Goal: Transaction & Acquisition: Subscribe to service/newsletter

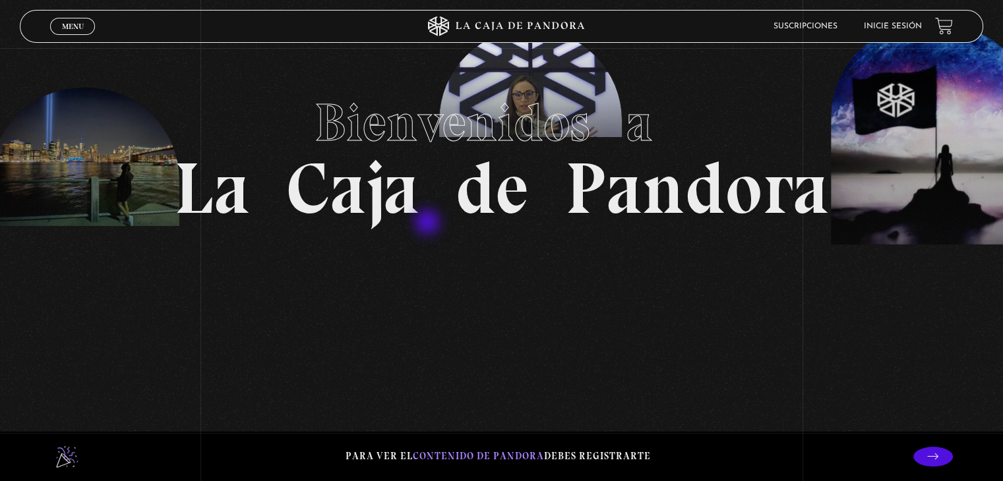
scroll to position [98, 0]
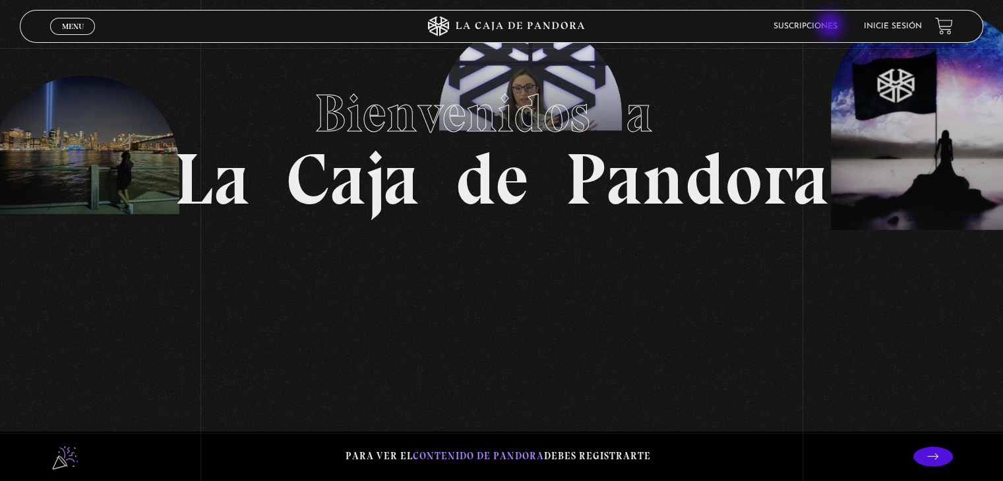
click at [831, 26] on link "Suscripciones" at bounding box center [805, 26] width 64 height 8
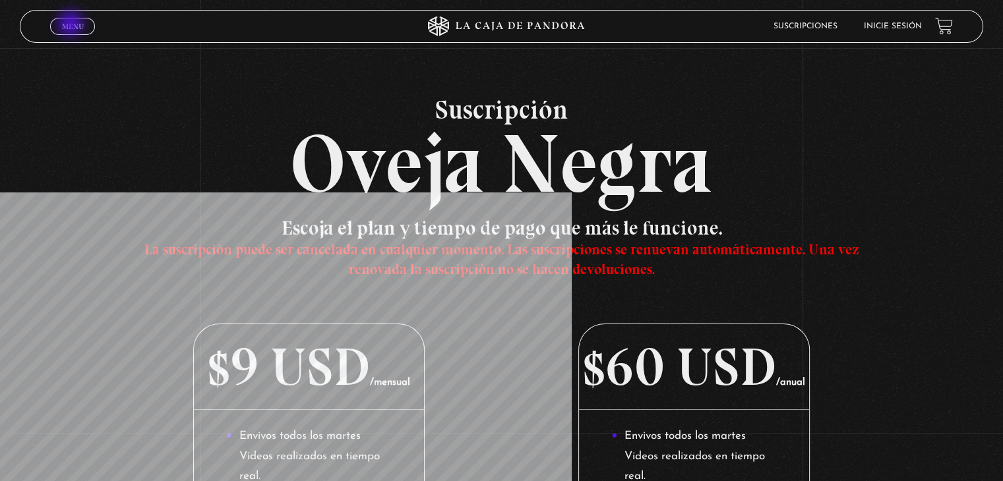
click at [72, 25] on span "Menu" at bounding box center [73, 26] width 22 height 8
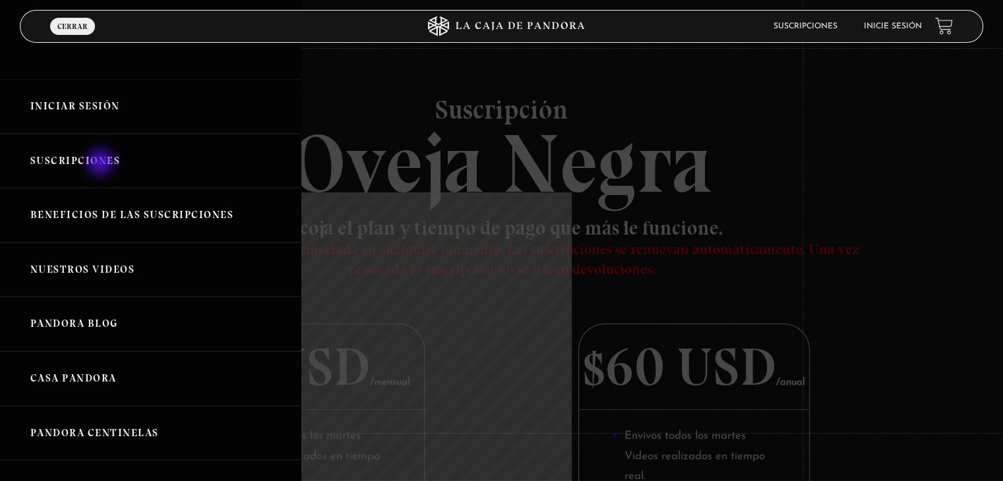
click at [102, 163] on link "Suscripciones" at bounding box center [150, 161] width 301 height 55
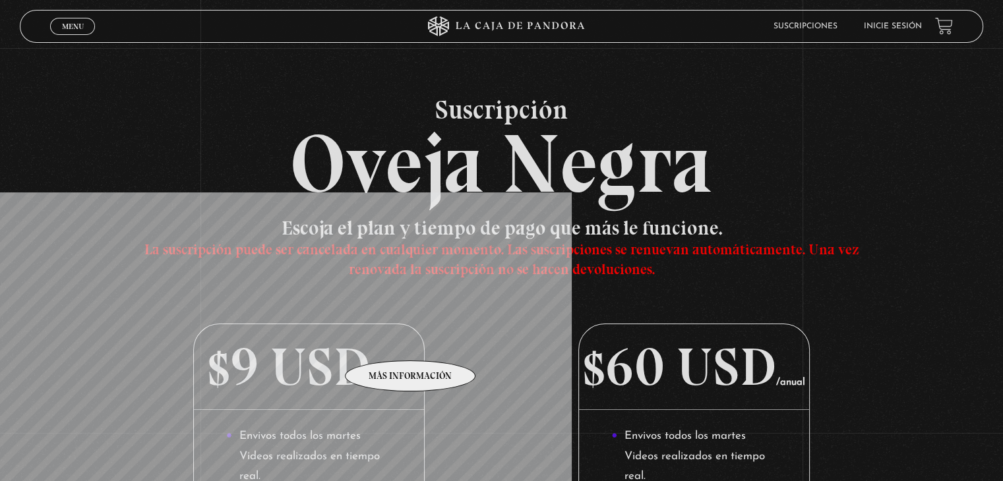
click at [411, 341] on p "$9 USD /mensual" at bounding box center [308, 367] width 229 height 86
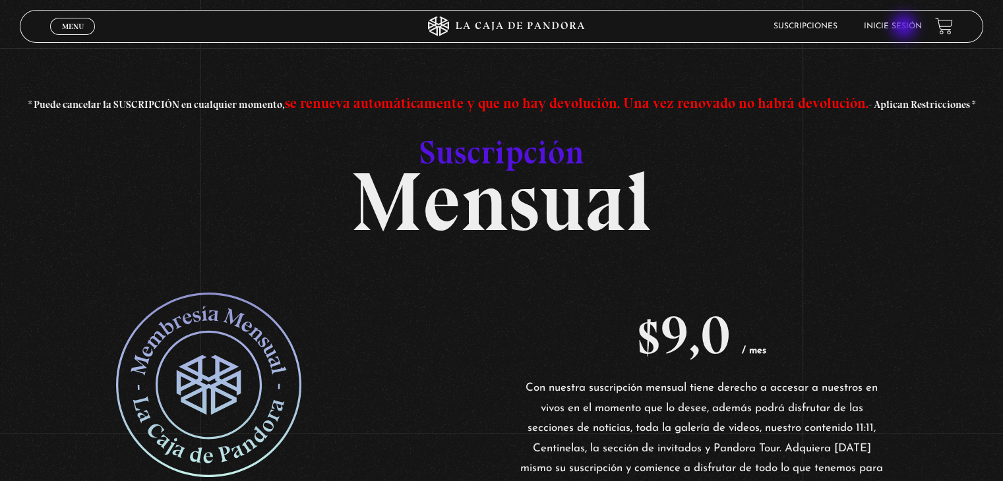
click at [905, 28] on link "Inicie sesión" at bounding box center [892, 26] width 58 height 8
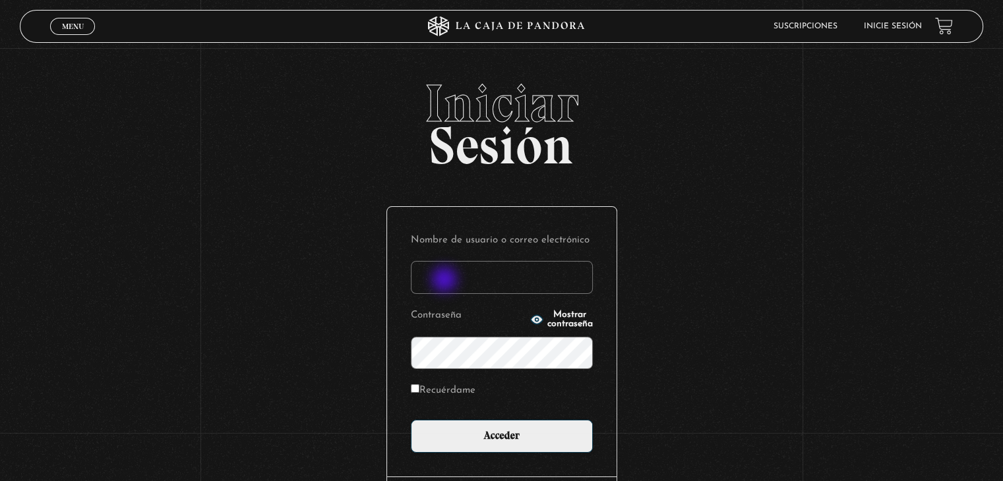
click at [446, 281] on input "Nombre de usuario o correo electrónico" at bounding box center [502, 277] width 182 height 33
click at [85, 24] on link "Menu Cerrar" at bounding box center [72, 26] width 45 height 17
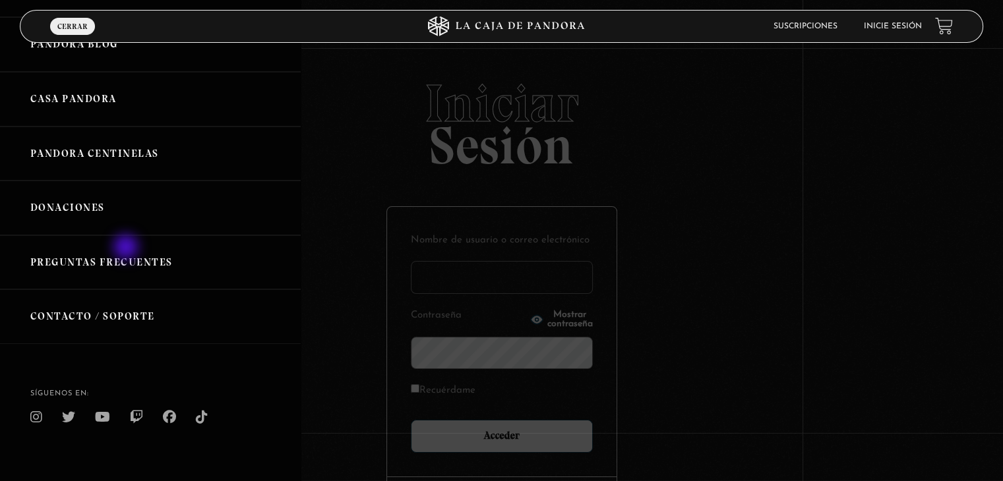
scroll to position [277, 0]
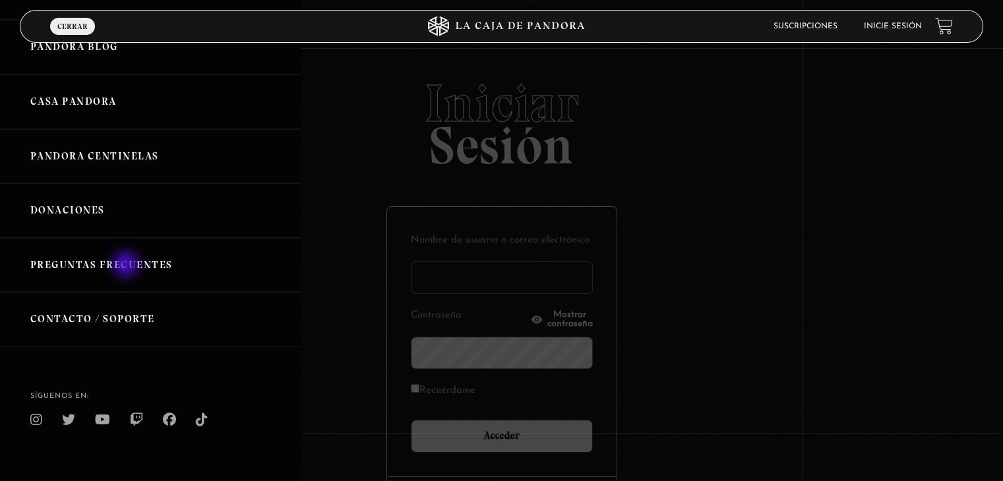
click at [127, 266] on link "Preguntas Frecuentes" at bounding box center [150, 265] width 301 height 55
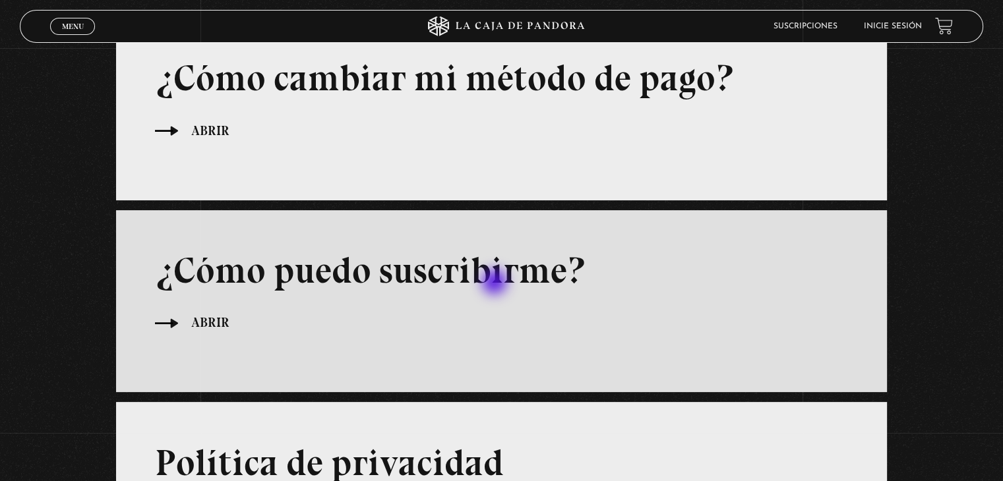
scroll to position [166, 0]
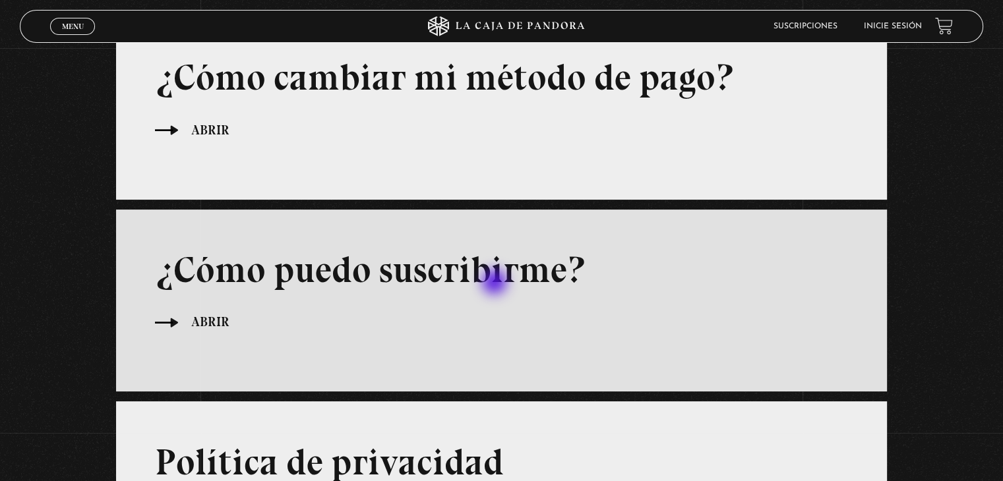
click at [496, 283] on h3 "¿Cómo puedo suscribirme?" at bounding box center [501, 270] width 693 height 44
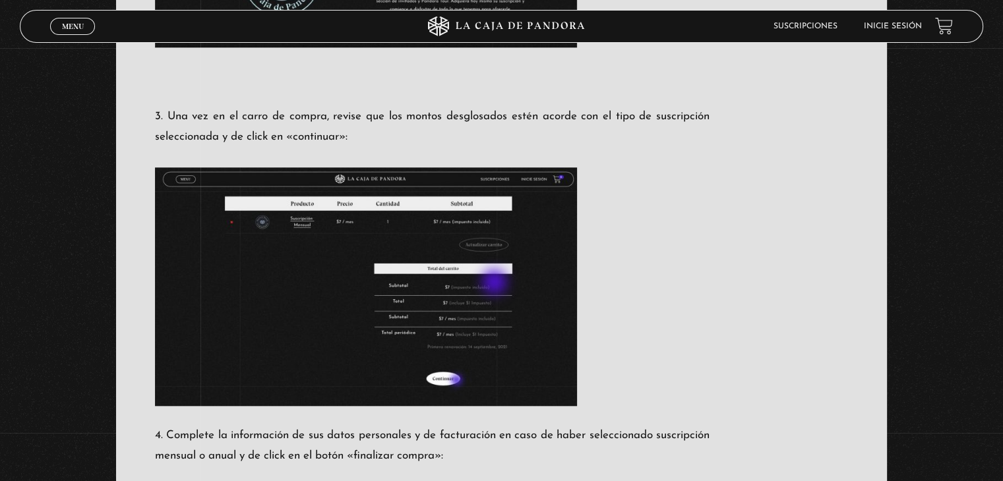
scroll to position [1135, 0]
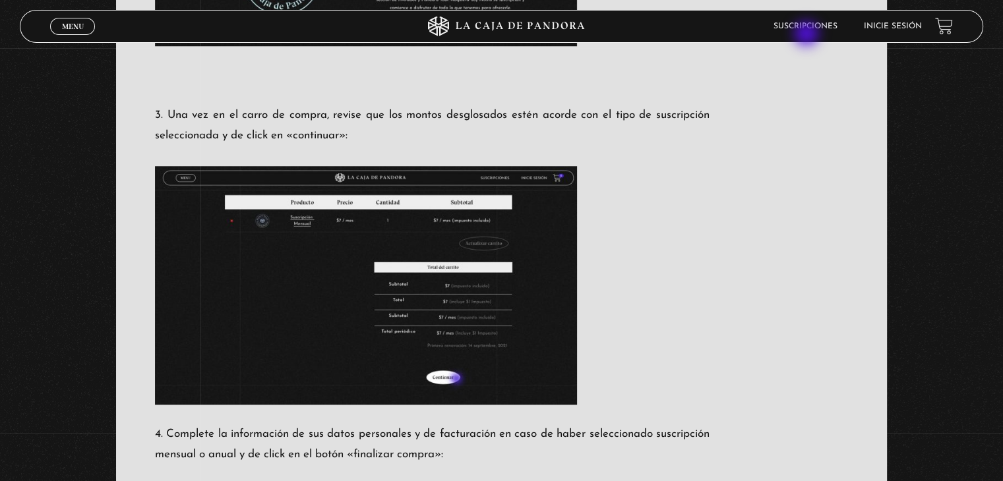
click at [807, 35] on li "Suscripciones" at bounding box center [805, 26] width 64 height 20
click at [810, 23] on link "Suscripciones" at bounding box center [805, 26] width 64 height 8
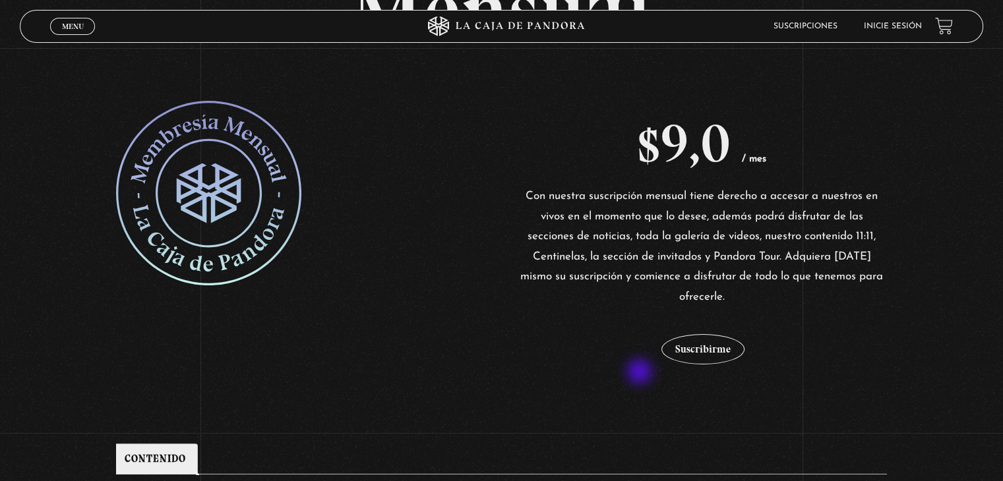
scroll to position [192, 0]
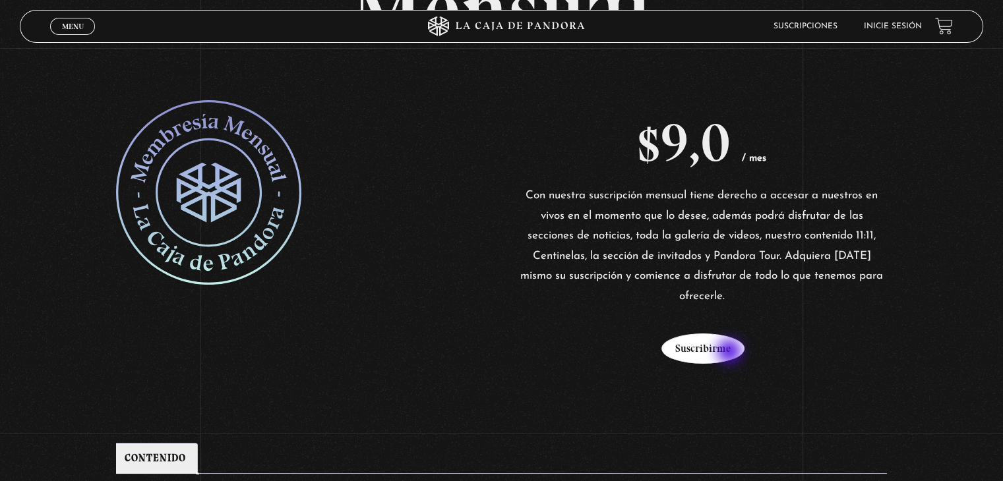
click at [730, 353] on button "Suscribirme" at bounding box center [702, 349] width 83 height 30
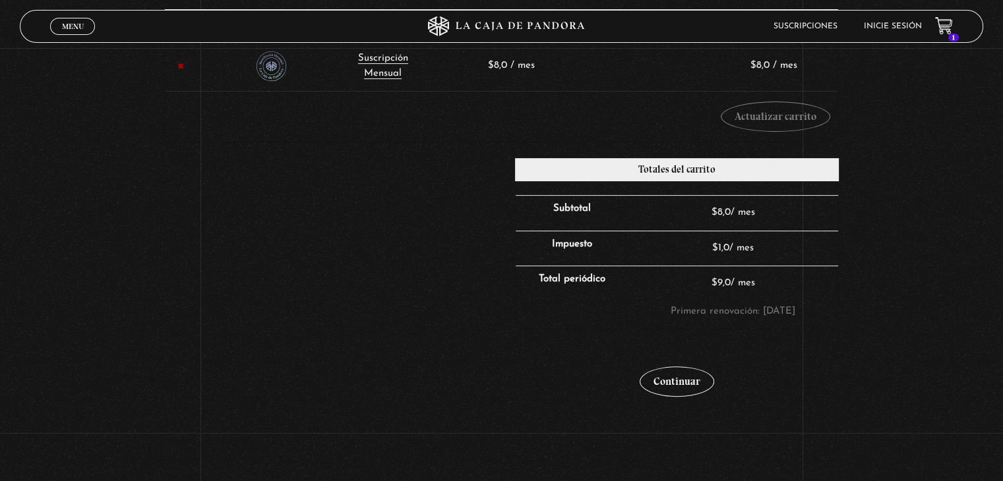
scroll to position [268, 0]
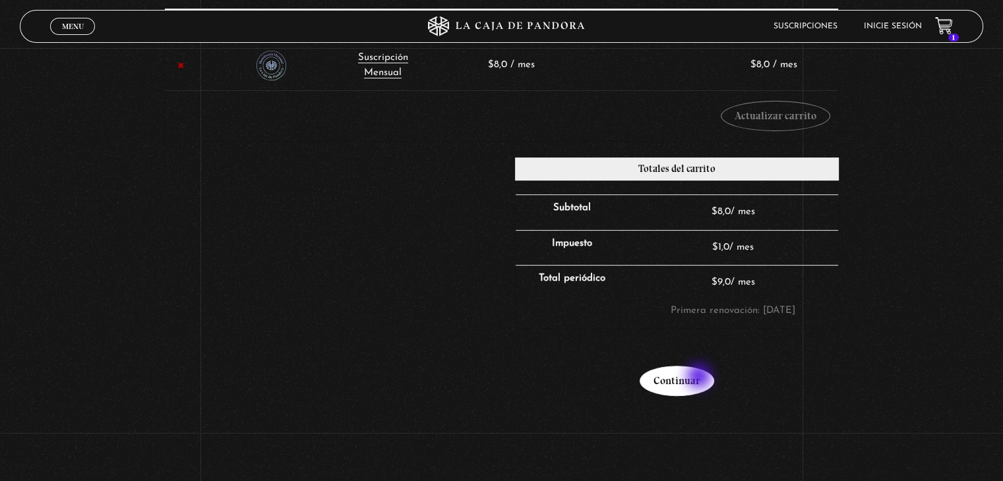
click at [700, 378] on link "Continuar" at bounding box center [676, 381] width 74 height 30
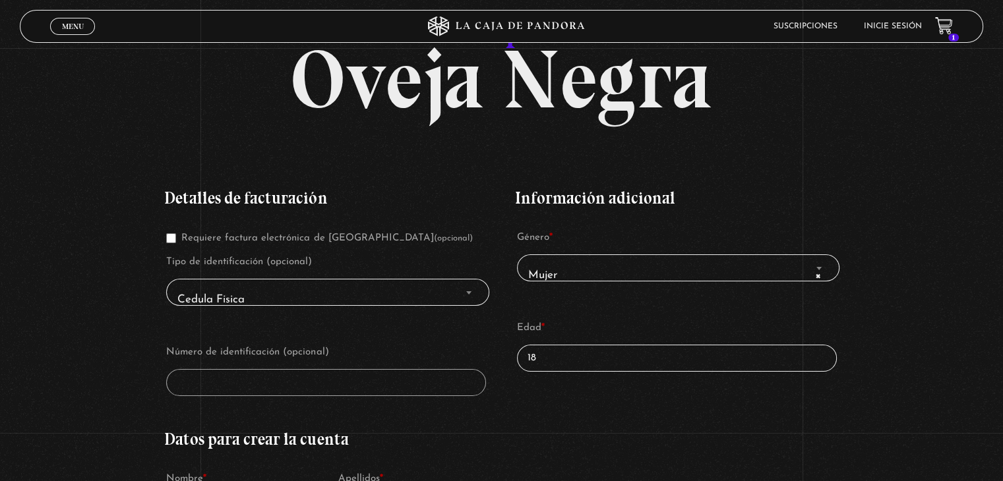
scroll to position [109, 0]
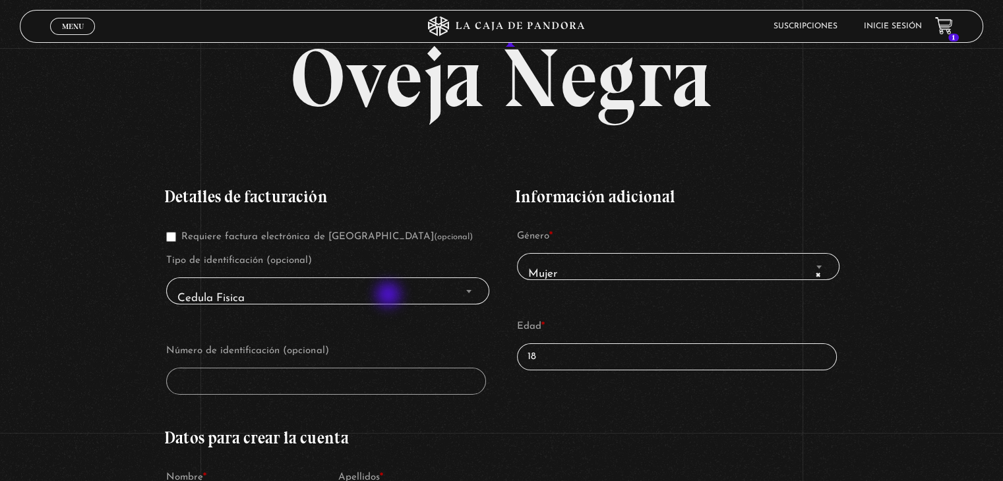
click at [390, 296] on span "Cedula Fisica" at bounding box center [327, 298] width 310 height 30
click at [444, 285] on span "Cedula Fisica" at bounding box center [327, 298] width 310 height 30
click at [469, 290] on b "Finalizar compra" at bounding box center [468, 291] width 5 height 3
drag, startPoint x: 469, startPoint y: 289, endPoint x: 392, endPoint y: 181, distance: 132.6
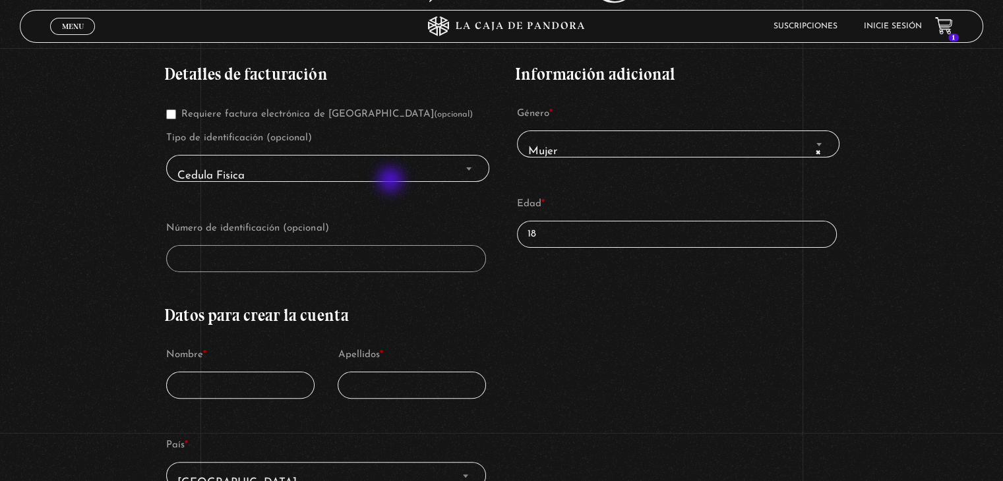
scroll to position [234, 0]
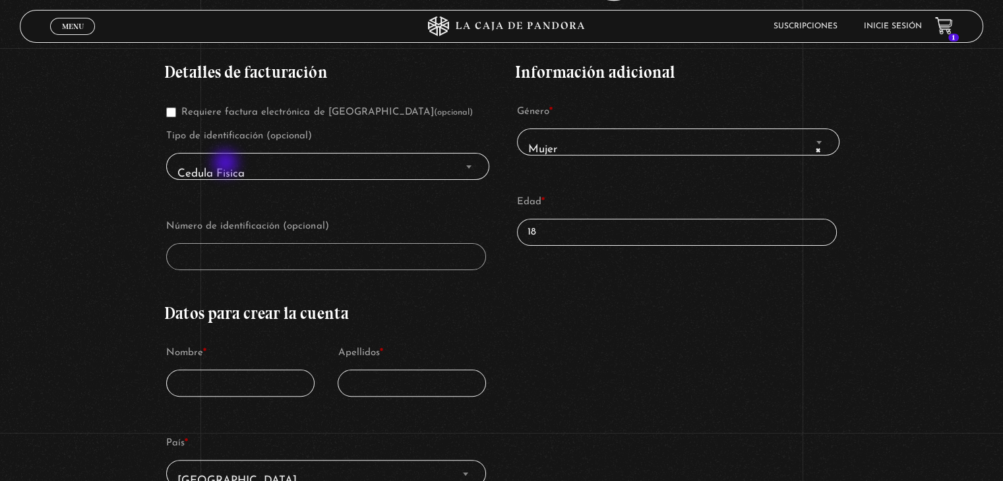
click at [227, 164] on span "Cedula Fisica" at bounding box center [327, 174] width 310 height 30
click at [419, 177] on span "Cedula Fisica" at bounding box center [327, 174] width 310 height 30
click at [474, 160] on span "Finalizar compra" at bounding box center [468, 166] width 13 height 17
click at [471, 165] on b "Finalizar compra" at bounding box center [468, 166] width 5 height 3
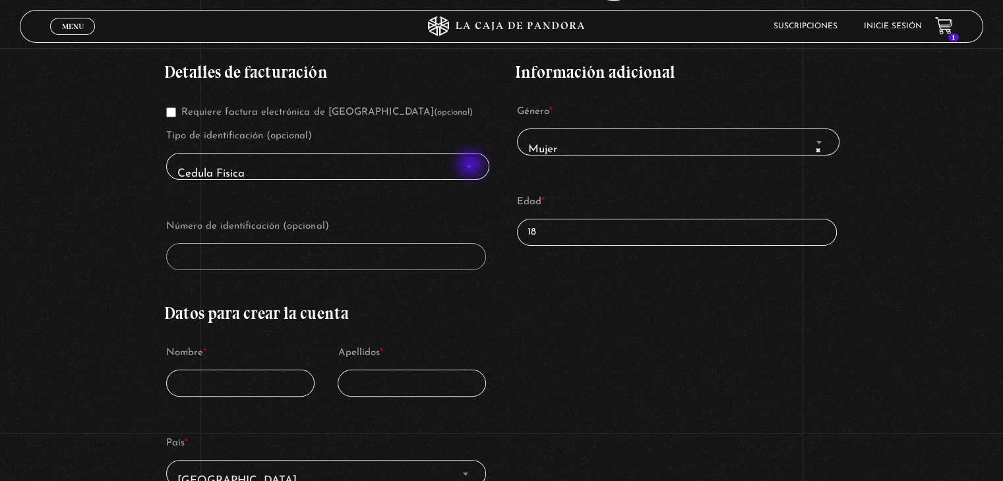
click at [471, 165] on b "Finalizar compra" at bounding box center [468, 166] width 5 height 3
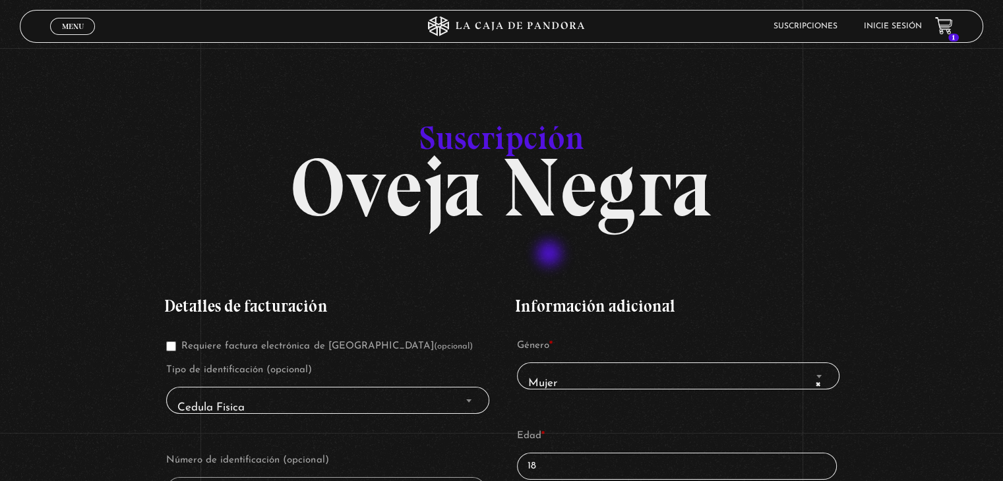
scroll to position [264, 0]
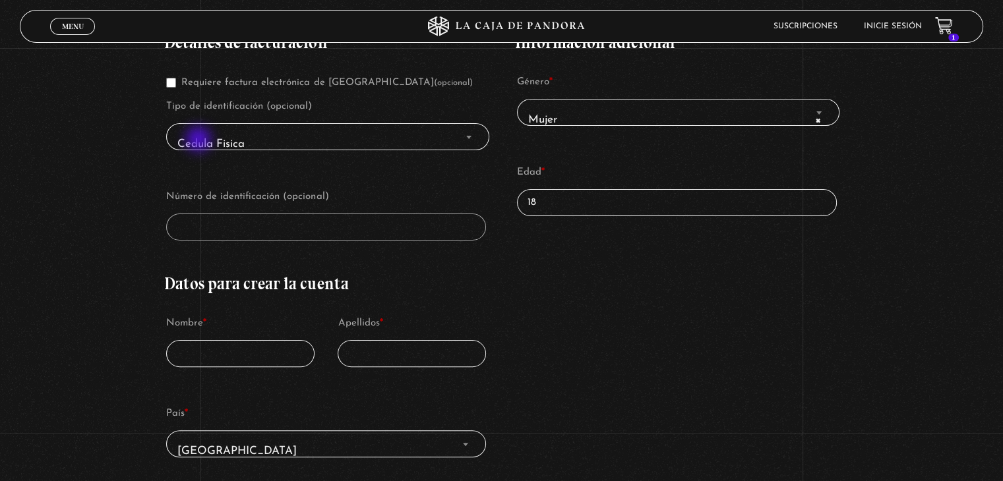
click at [200, 140] on span "Cedula Fisica" at bounding box center [327, 144] width 310 height 30
click at [365, 140] on span "Cedula Fisica" at bounding box center [327, 144] width 310 height 30
click at [295, 312] on p "Nombre *" at bounding box center [240, 340] width 152 height 57
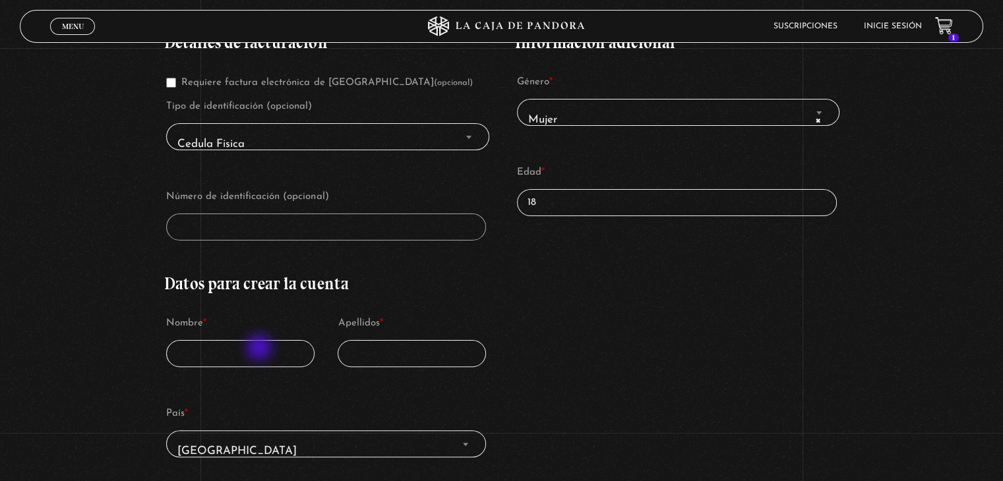
click at [260, 349] on input "Nombre *" at bounding box center [240, 353] width 148 height 27
drag, startPoint x: 260, startPoint y: 349, endPoint x: 311, endPoint y: 352, distance: 50.9
click at [264, 349] on input "Nombre *" at bounding box center [240, 353] width 148 height 27
click at [258, 134] on span "Cedula Fisica" at bounding box center [327, 144] width 310 height 30
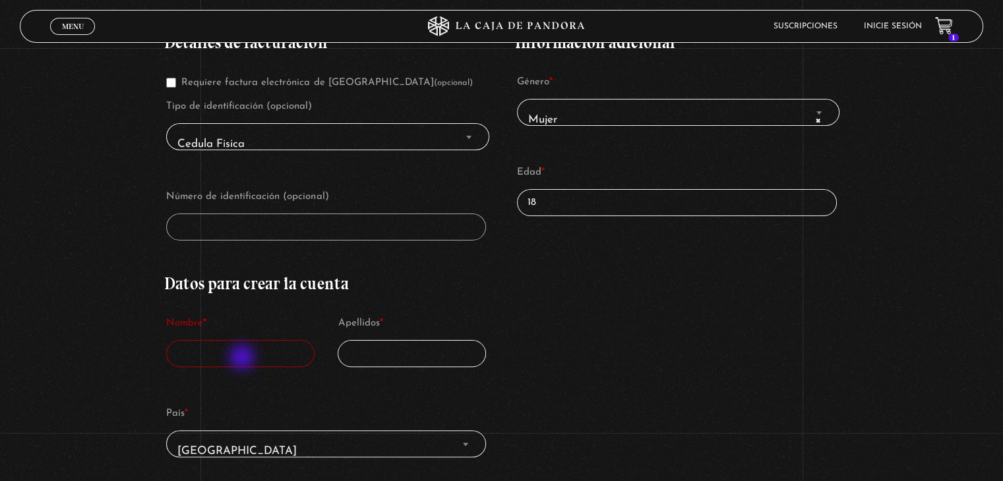
click at [243, 359] on input "Nombre *" at bounding box center [240, 353] width 148 height 27
type input "[PERSON_NAME]"
click at [393, 348] on input "Apellidos *" at bounding box center [411, 353] width 148 height 27
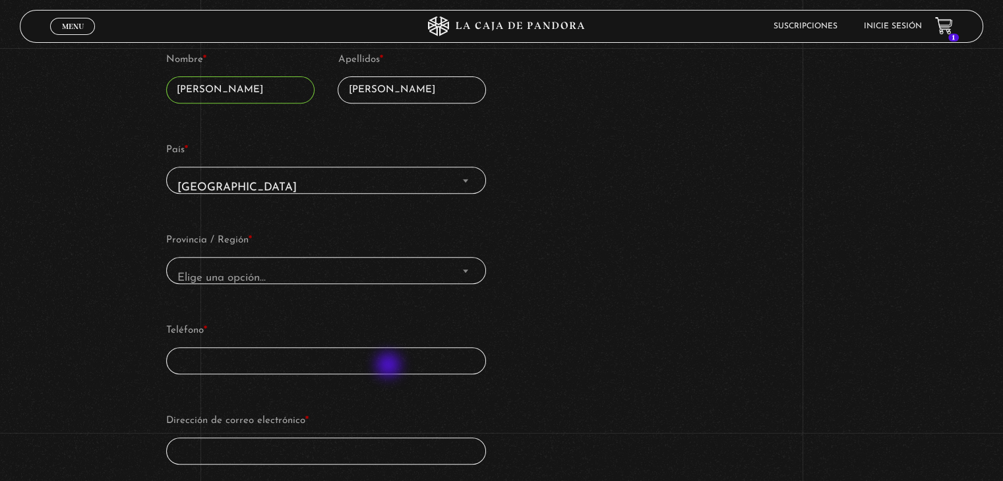
scroll to position [593, 0]
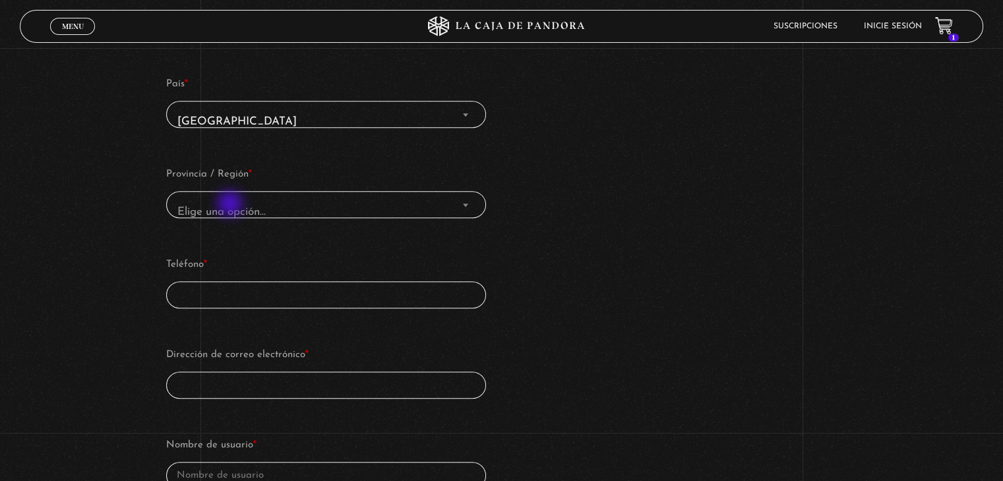
type input "[PERSON_NAME]"
click at [231, 208] on span "Elige una opción…" at bounding box center [221, 211] width 88 height 11
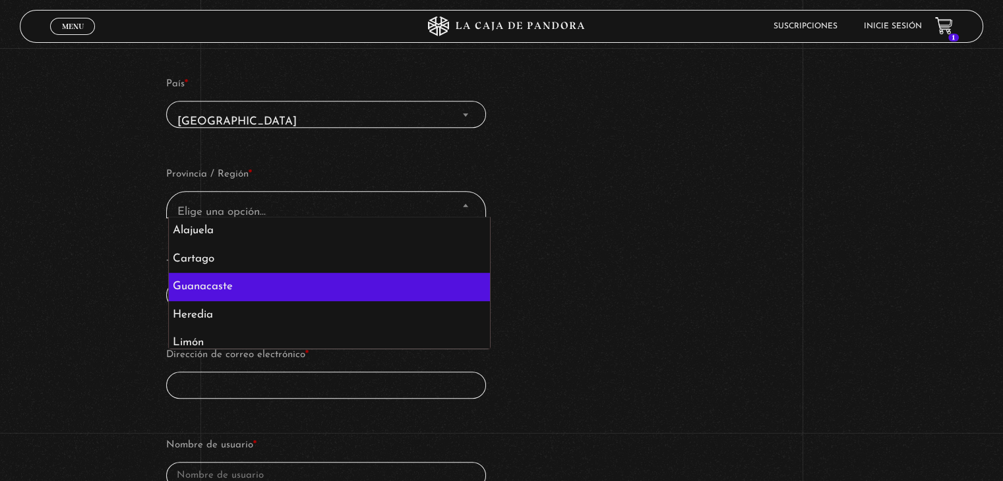
scroll to position [65, 0]
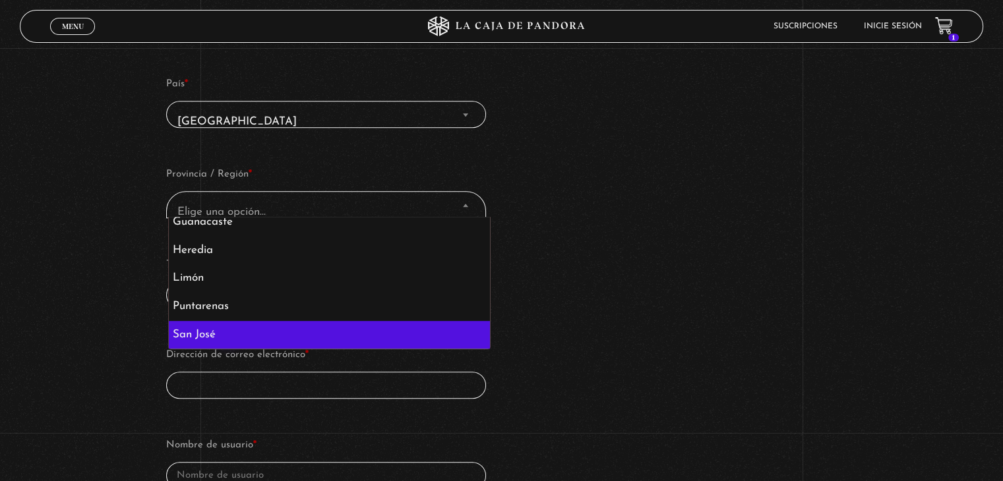
select select "[PERSON_NAME]"
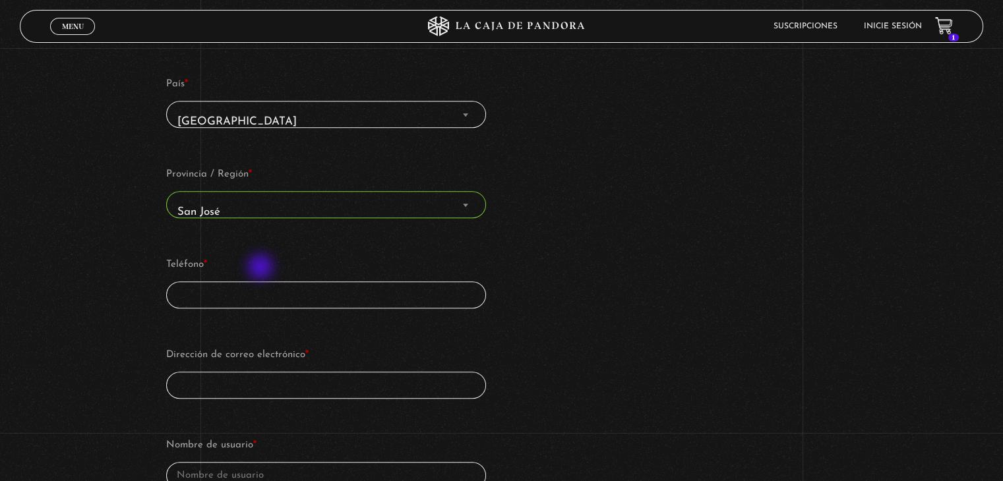
scroll to position [659, 0]
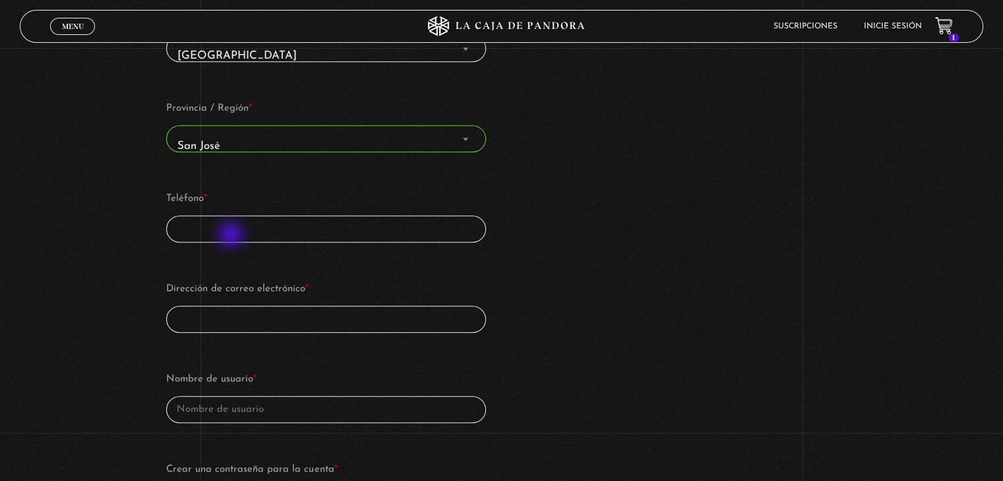
click at [227, 232] on input "Teléfono *" at bounding box center [326, 229] width 320 height 27
type input "85901955"
click at [197, 316] on input "Dirección de correo electrónico *" at bounding box center [326, 319] width 320 height 27
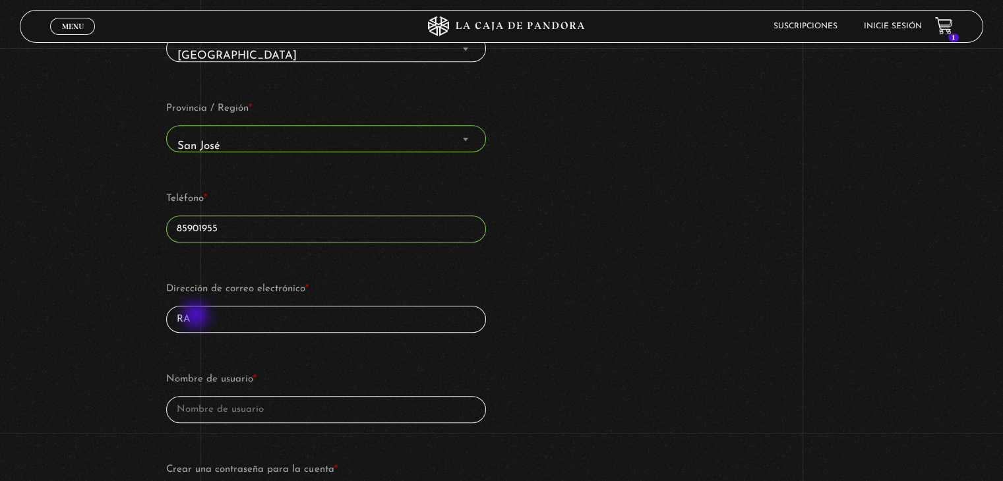
type input "R"
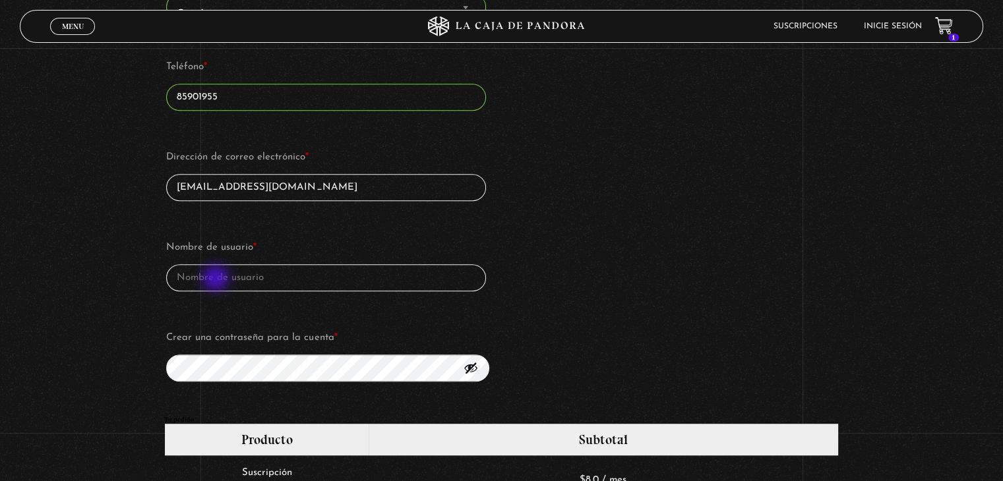
type input "[EMAIL_ADDRESS][DOMAIN_NAME]"
click at [212, 276] on input "Nombre de usuario *" at bounding box center [326, 277] width 320 height 27
type input "Raquel16"
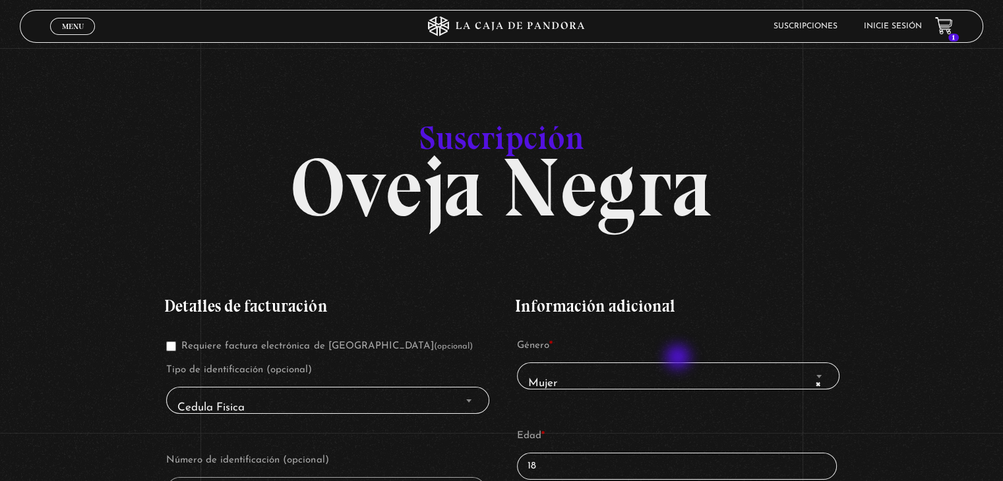
scroll to position [264, 0]
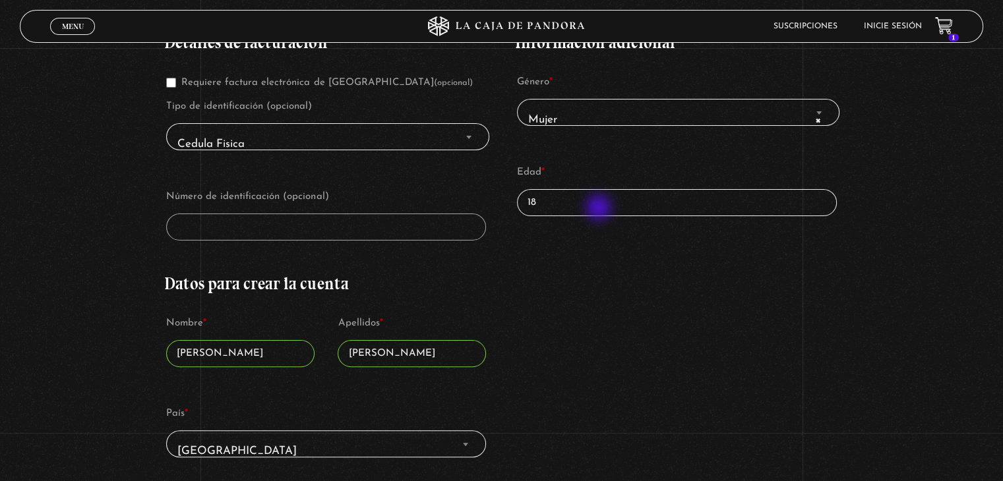
click at [577, 201] on input "18" at bounding box center [677, 202] width 320 height 27
type input "1"
type input "29"
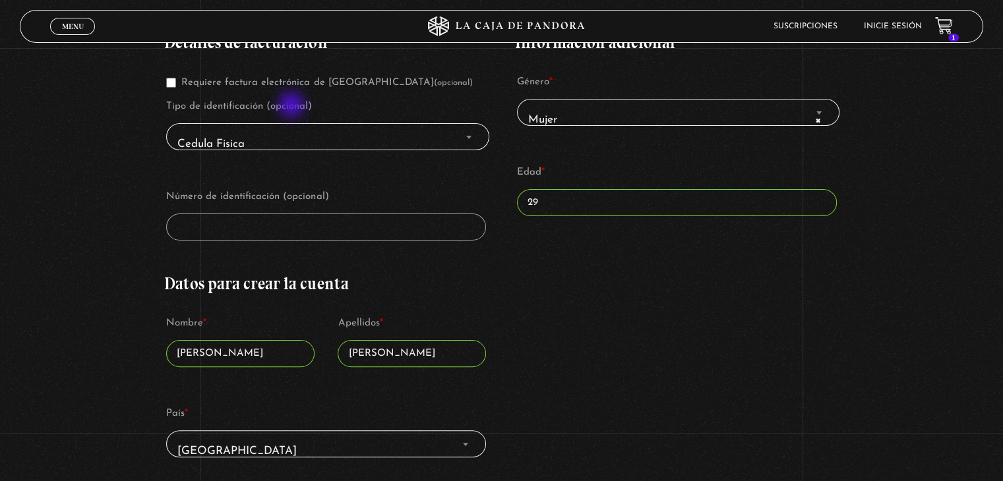
click at [293, 106] on label "Tipo de identificación (opcional)" at bounding box center [326, 107] width 320 height 20
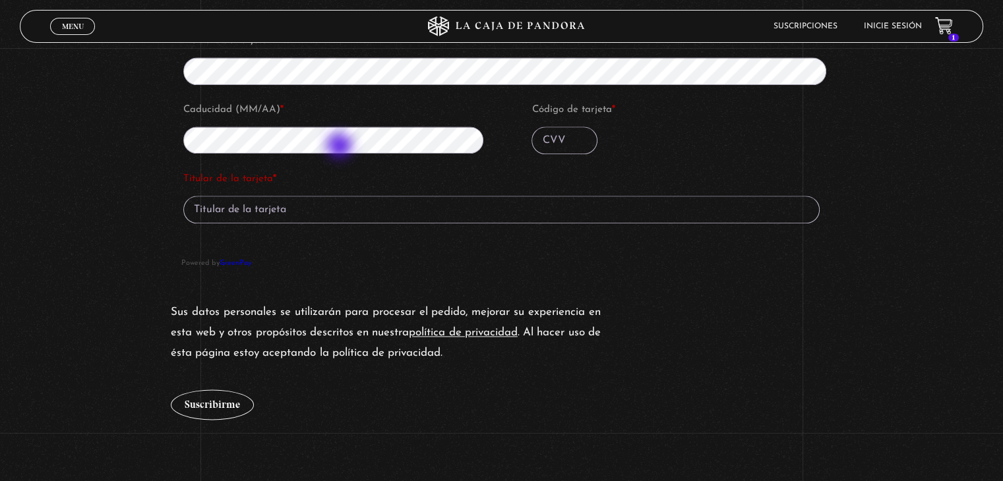
scroll to position [1384, 0]
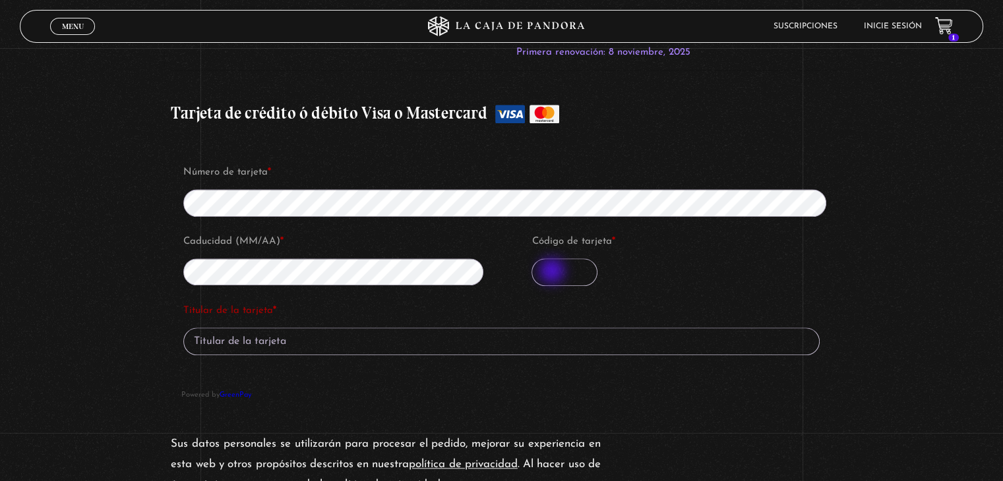
click at [566, 272] on input "Código de tarjeta *" at bounding box center [564, 272] width 66 height 28
type input "1076"
click at [245, 337] on input "Titular de la tarjeta *" at bounding box center [501, 342] width 636 height 28
type input "[PERSON_NAME]"
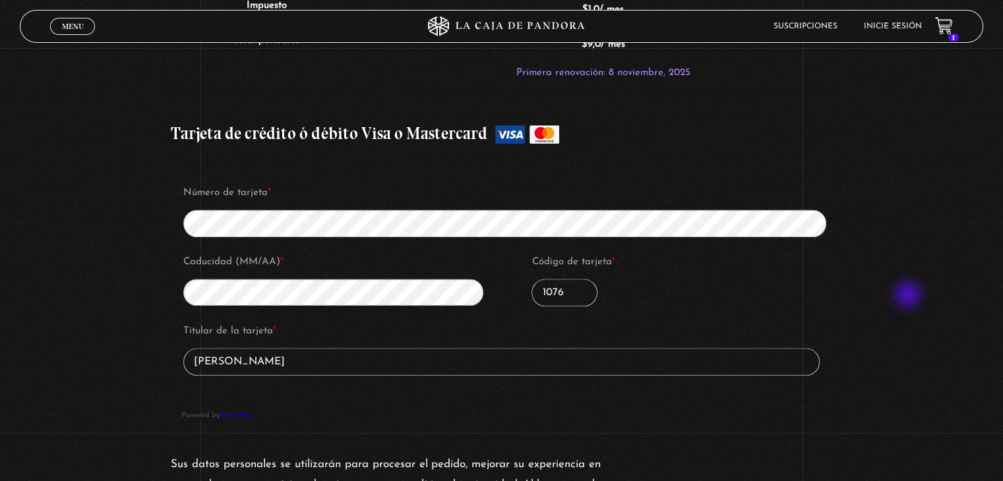
scroll to position [1693, 0]
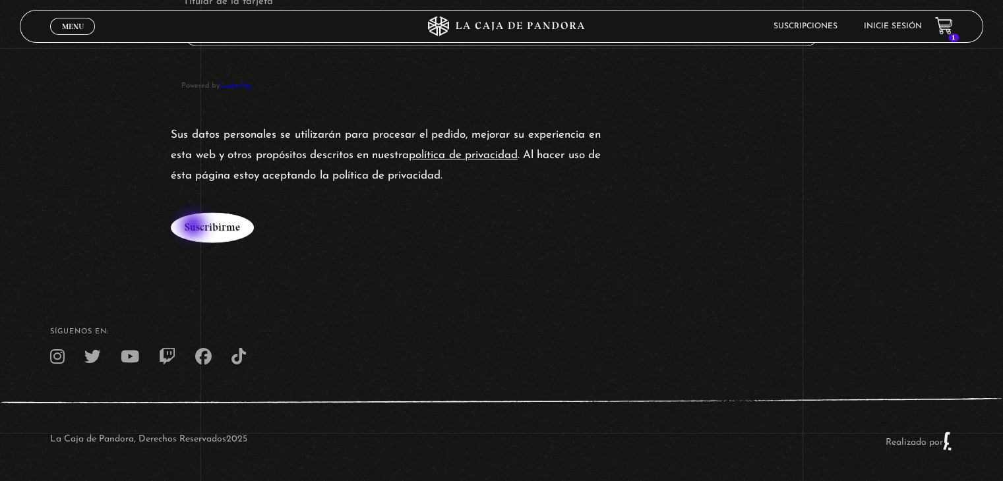
click at [199, 229] on button "Suscribirme" at bounding box center [212, 227] width 83 height 30
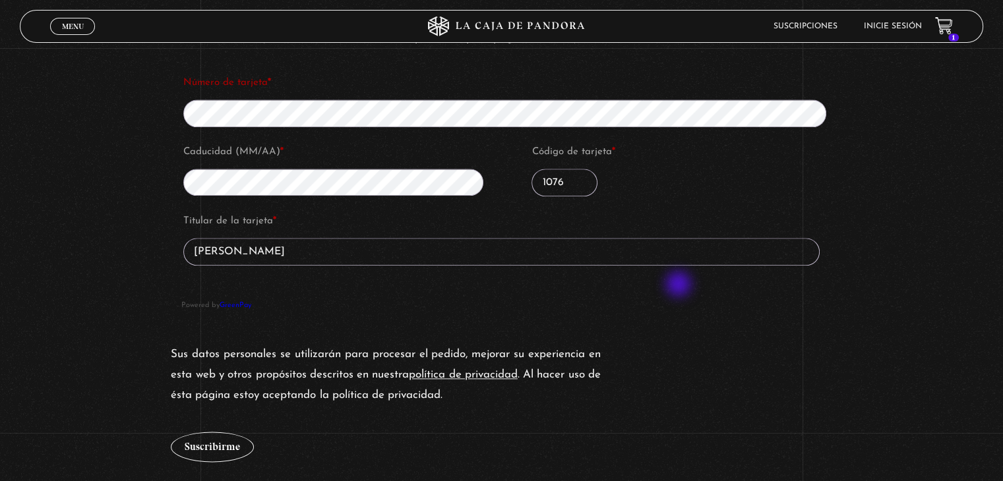
scroll to position [1456, 0]
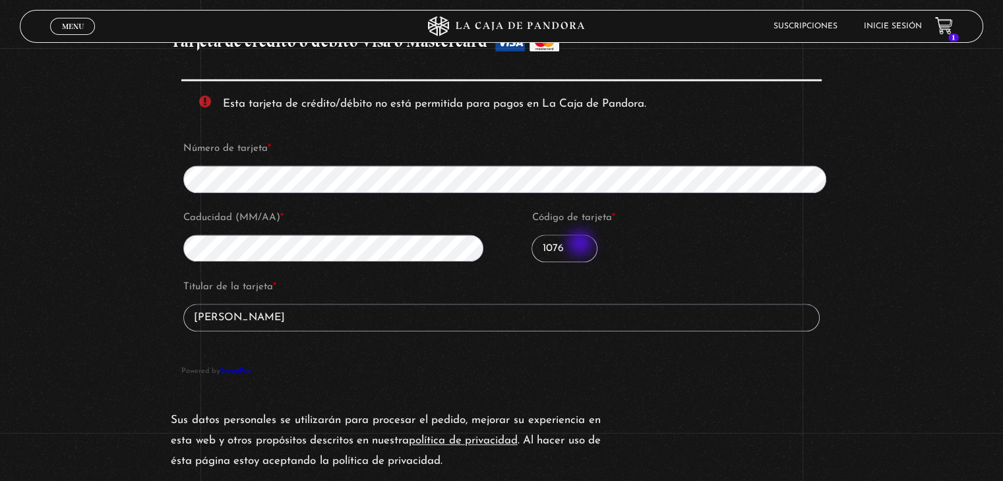
drag, startPoint x: 516, startPoint y: 246, endPoint x: 507, endPoint y: 246, distance: 9.2
click at [507, 246] on fieldset "Número de tarjeta * Caducidad (MM/AA) * Código de tarjeta * 1076" at bounding box center [509, 206] width 657 height 138
click at [758, 330] on fieldset "Titular de la tarjeta * [PERSON_NAME] Guardar método de pago en mi cuenta para …" at bounding box center [501, 318] width 640 height 84
click at [480, 246] on fieldset "Número de tarjeta * Caducidad (MM/AA) * Código de tarjeta * 646" at bounding box center [509, 206] width 657 height 138
type input "1076"
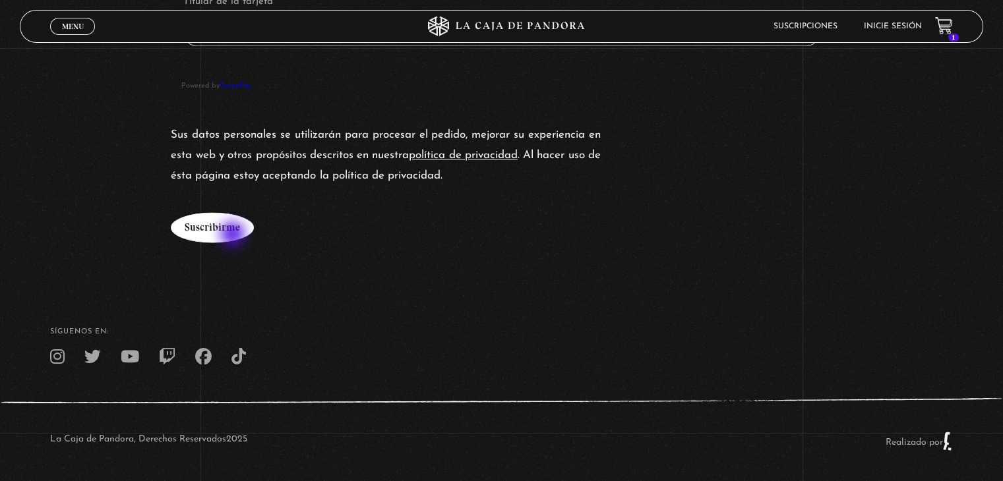
click at [231, 233] on button "Suscribirme" at bounding box center [212, 227] width 83 height 30
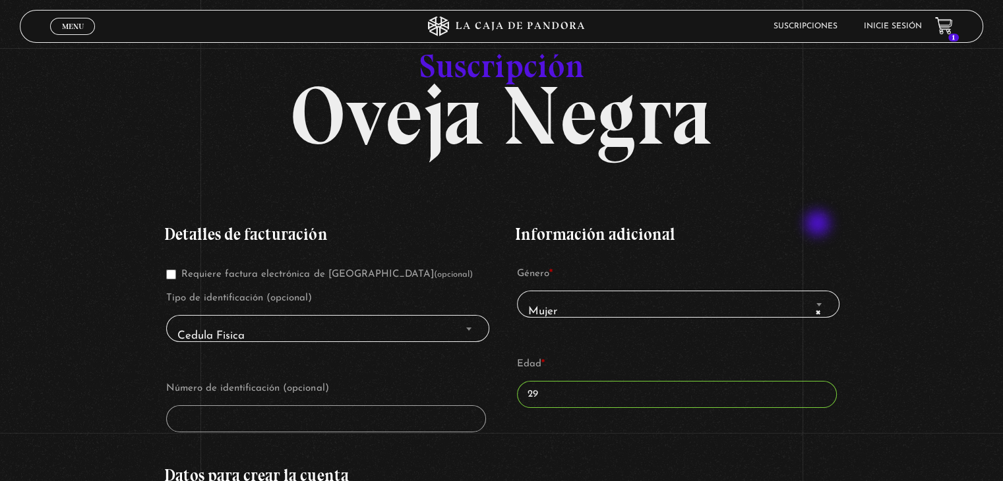
scroll to position [0, 0]
